Goal: Find specific page/section: Find specific page/section

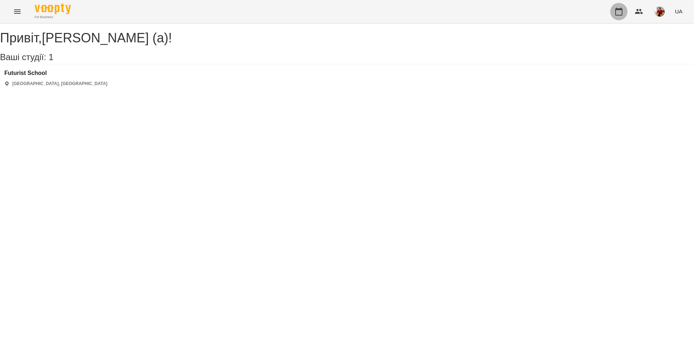
click at [623, 15] on icon "button" at bounding box center [619, 11] width 9 height 9
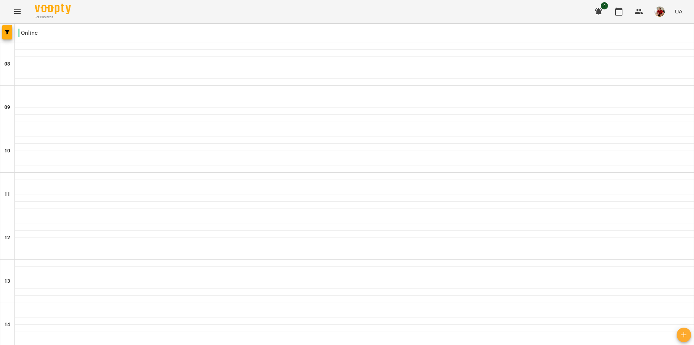
scroll to position [397, 0]
click at [664, 10] on img "button" at bounding box center [660, 12] width 10 height 10
click at [620, 33] on link "[PERSON_NAME] (а)" at bounding box center [630, 27] width 54 height 13
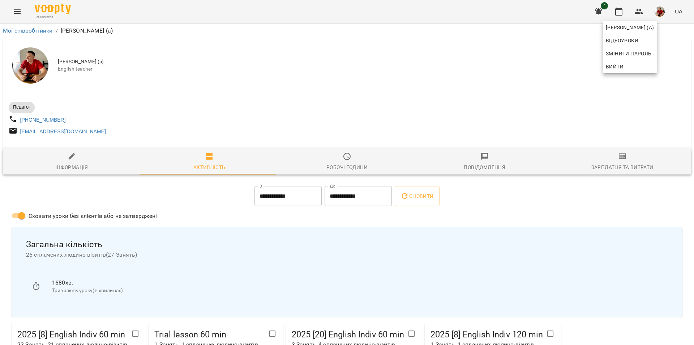
click at [694, 55] on div at bounding box center [347, 172] width 694 height 345
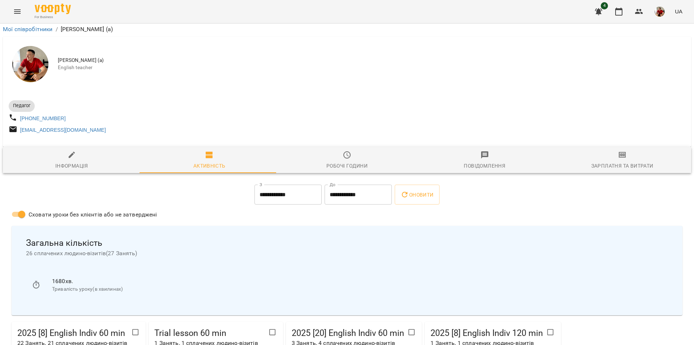
scroll to position [1099, 0]
